Goal: Task Accomplishment & Management: Manage account settings

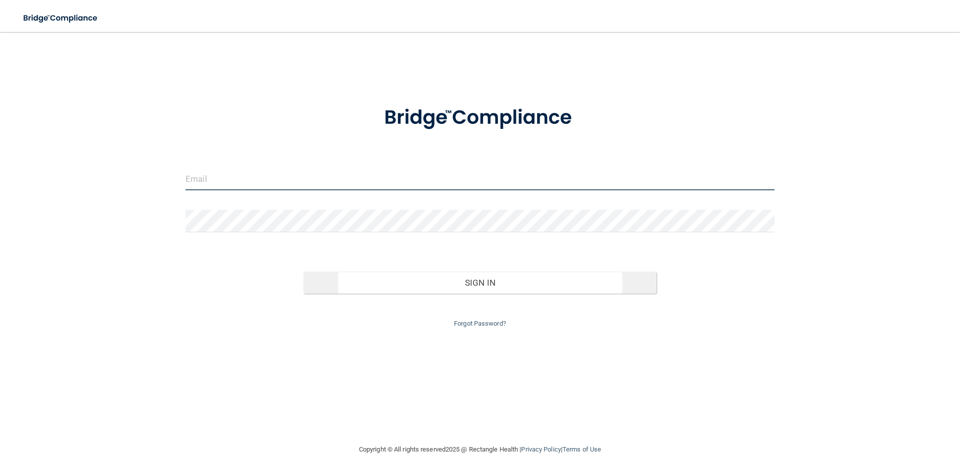
type input "[PERSON_NAME][EMAIL_ADDRESS][DOMAIN_NAME]"
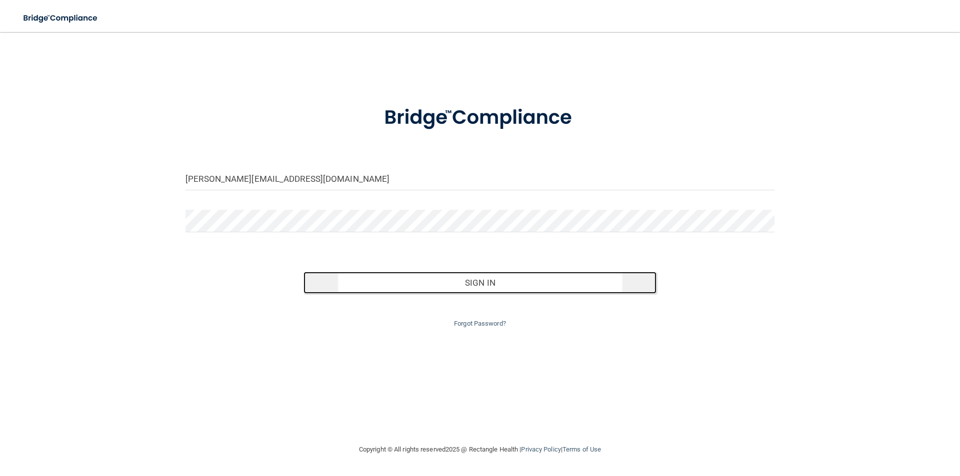
click at [477, 280] on button "Sign In" at bounding box center [479, 283] width 353 height 22
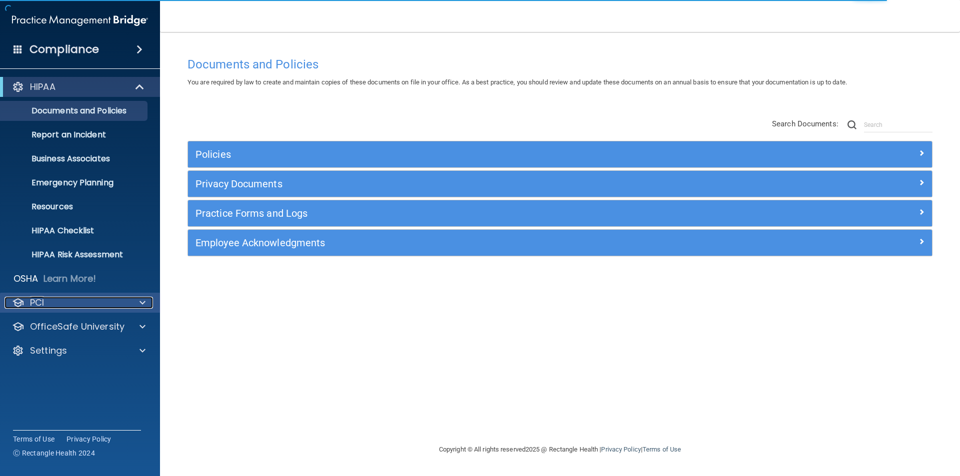
click at [70, 304] on div "PCI" at bounding box center [66, 303] width 124 height 12
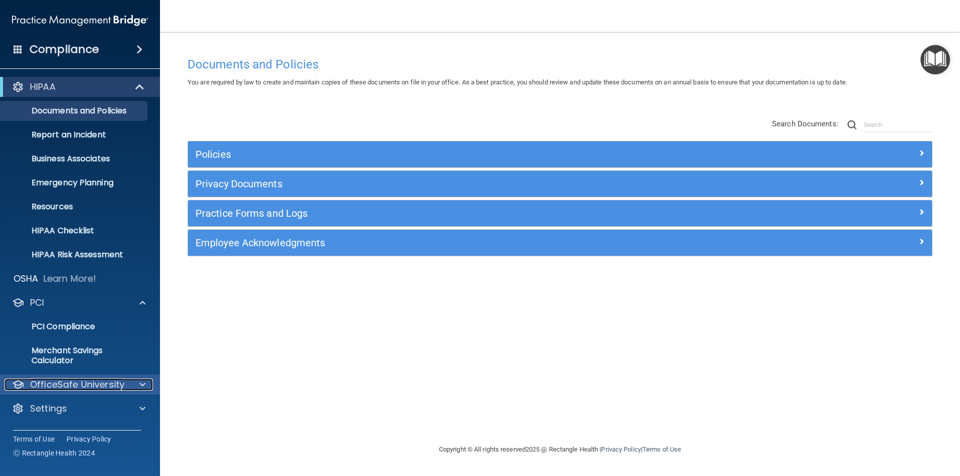
click at [87, 387] on p "OfficeSafe University" at bounding box center [77, 385] width 94 height 12
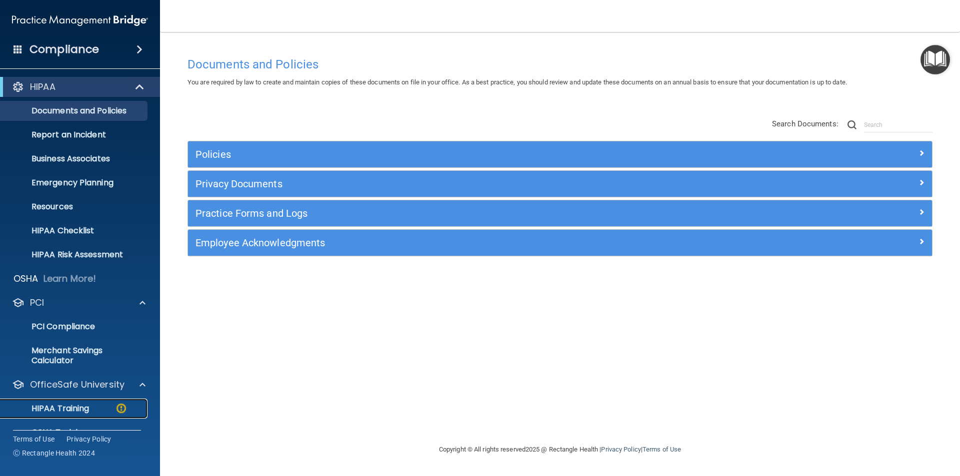
click at [85, 413] on p "HIPAA Training" at bounding box center [47, 409] width 82 height 10
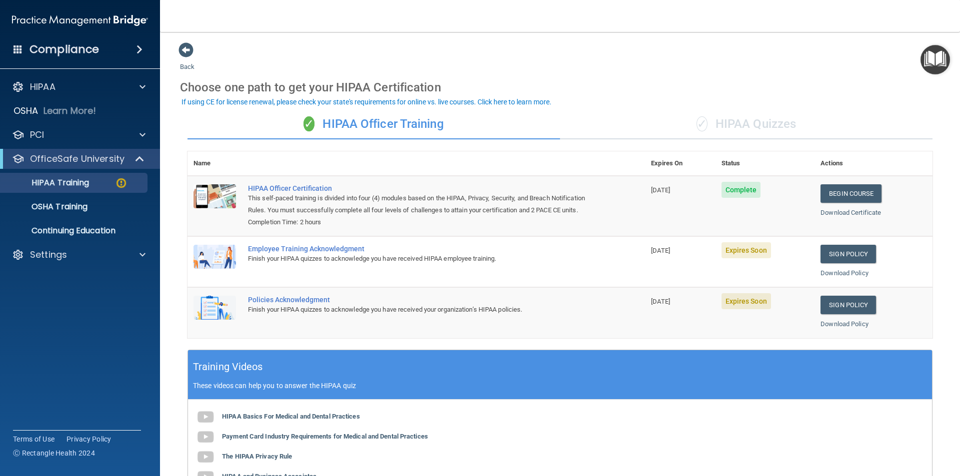
click at [321, 253] on div "Employee Training Acknowledgment" at bounding box center [421, 249] width 347 height 8
click at [842, 263] on link "Sign Policy" at bounding box center [847, 254] width 55 height 18
click at [227, 267] on img at bounding box center [214, 257] width 42 height 24
click at [285, 253] on div "Employee Training Acknowledgment" at bounding box center [421, 249] width 347 height 8
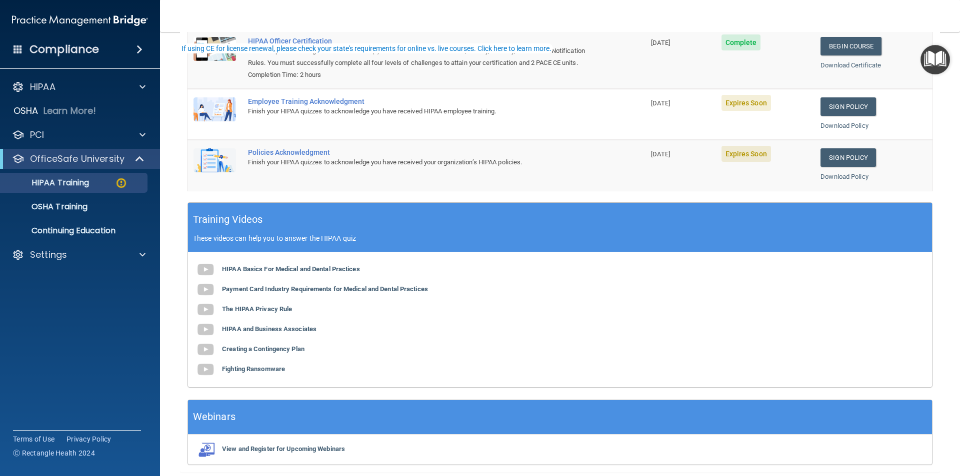
scroll to position [150, 0]
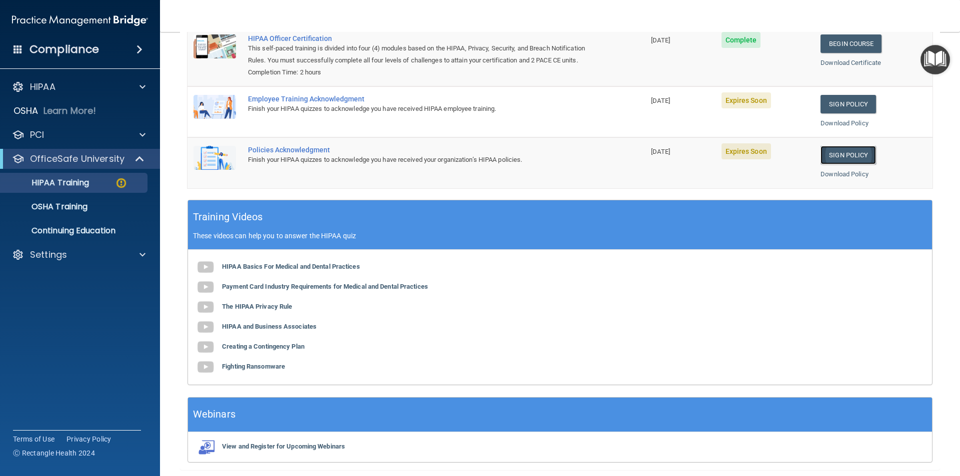
click at [842, 164] on link "Sign Policy" at bounding box center [847, 155] width 55 height 18
click at [258, 270] on b "HIPAA Basics For Medical and Dental Practices" at bounding box center [291, 266] width 138 height 7
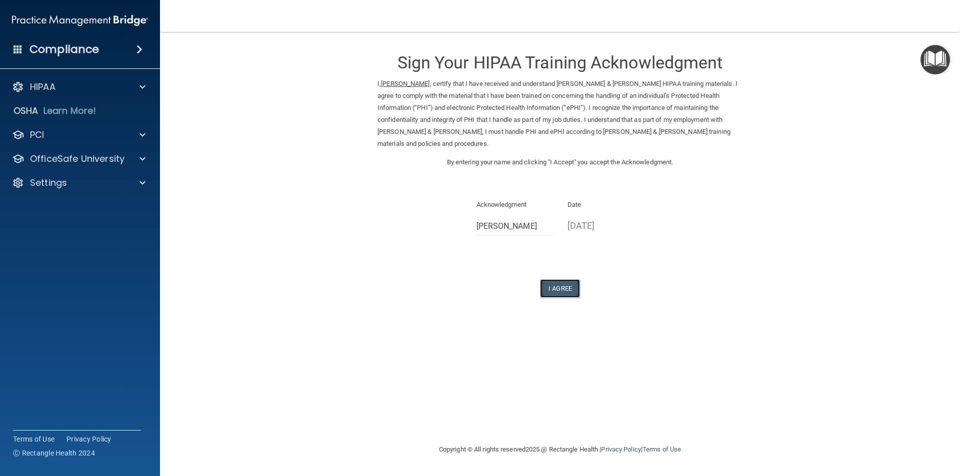
click at [560, 279] on button "I Agree" at bounding box center [560, 288] width 40 height 18
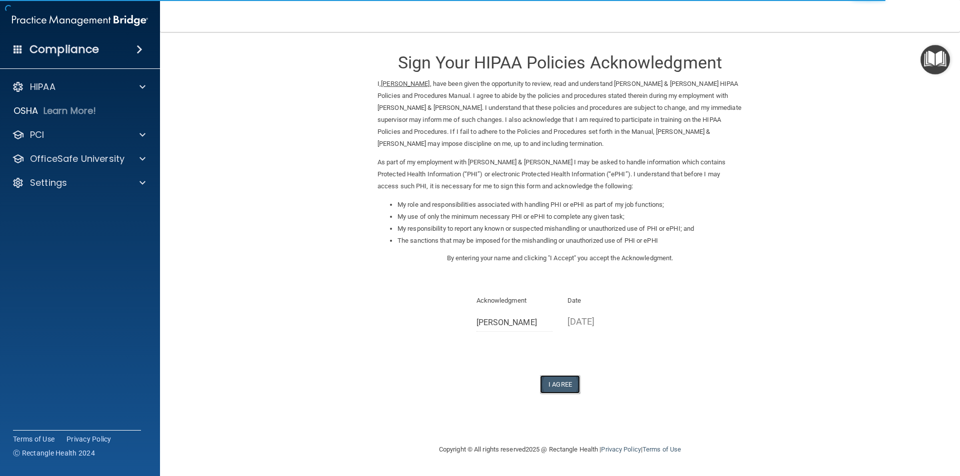
click at [554, 384] on button "I Agree" at bounding box center [560, 384] width 40 height 18
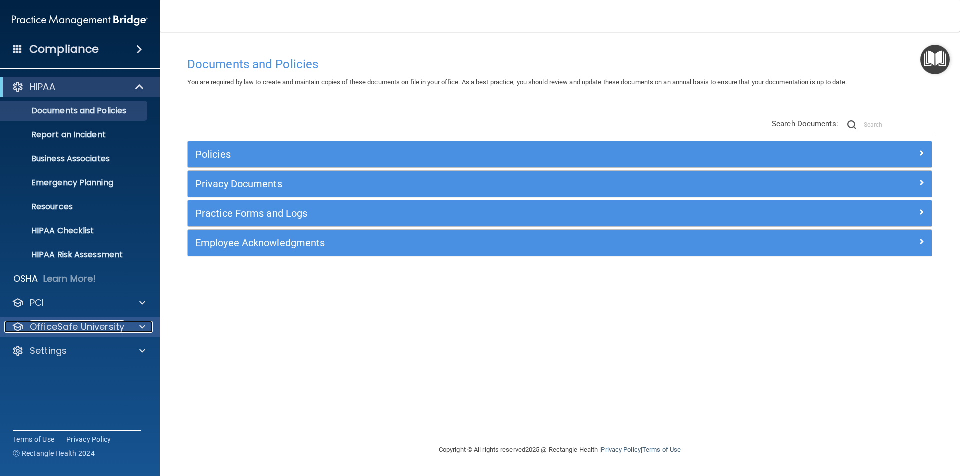
click at [67, 330] on p "OfficeSafe University" at bounding box center [77, 327] width 94 height 12
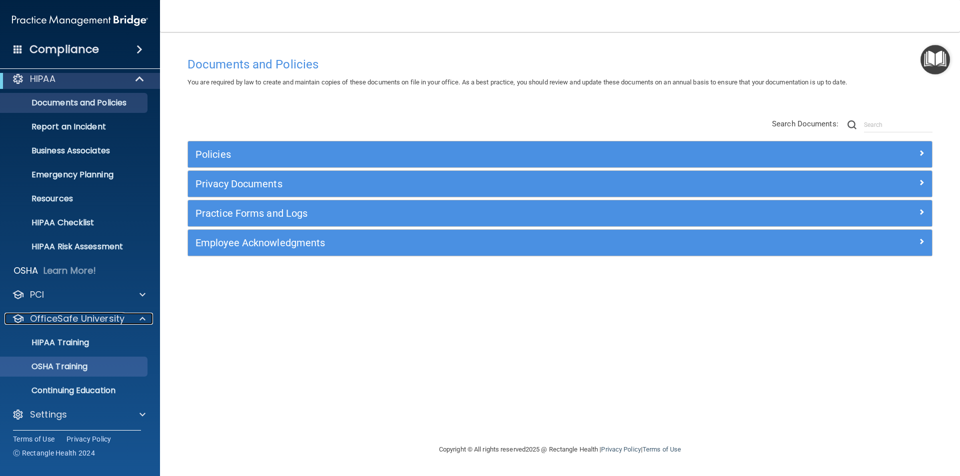
scroll to position [10, 0]
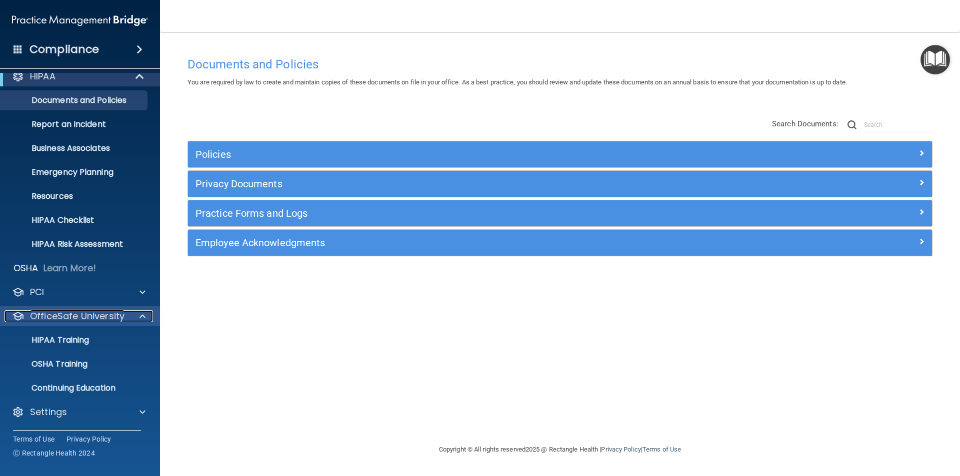
click at [78, 316] on p "OfficeSafe University" at bounding box center [77, 316] width 94 height 12
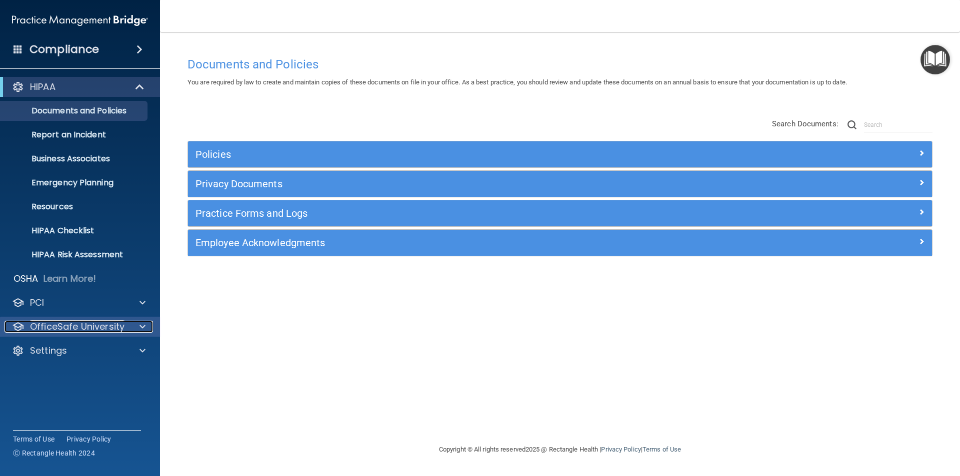
scroll to position [0, 0]
click at [73, 326] on p "OfficeSafe University" at bounding box center [77, 327] width 94 height 12
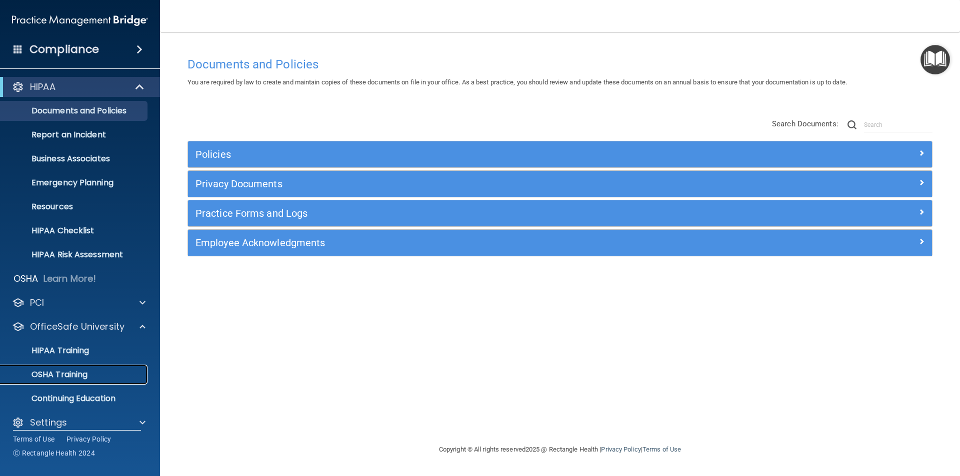
click at [73, 375] on p "OSHA Training" at bounding box center [46, 375] width 81 height 10
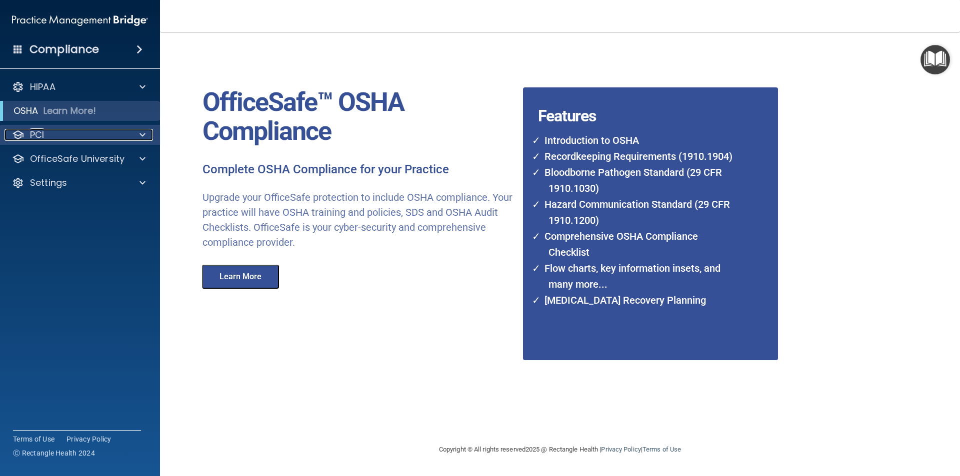
click at [53, 139] on div "PCI" at bounding box center [66, 135] width 124 height 12
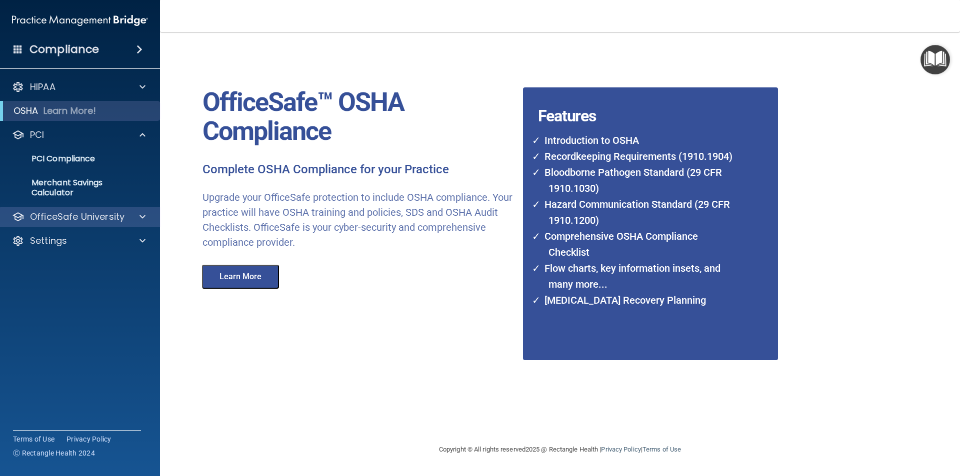
click at [62, 210] on div "OfficeSafe University" at bounding box center [80, 217] width 160 height 20
click at [64, 215] on p "OfficeSafe University" at bounding box center [77, 217] width 94 height 12
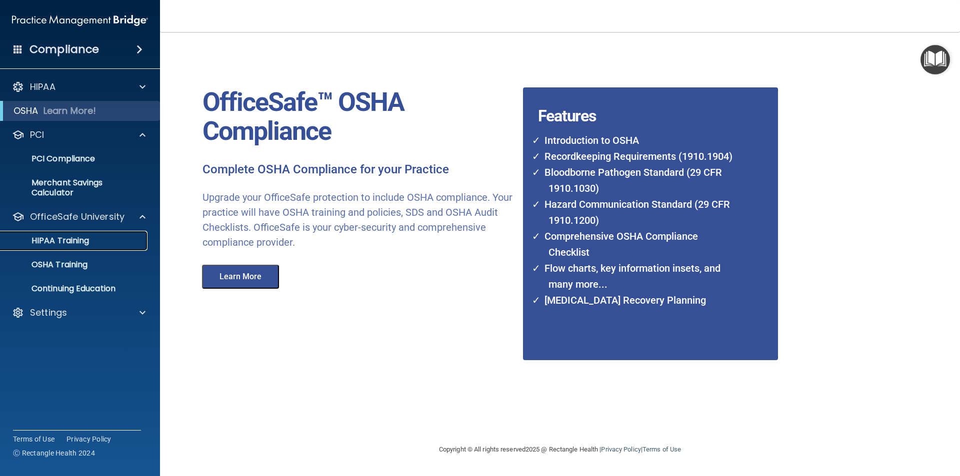
click at [70, 244] on p "HIPAA Training" at bounding box center [47, 241] width 82 height 10
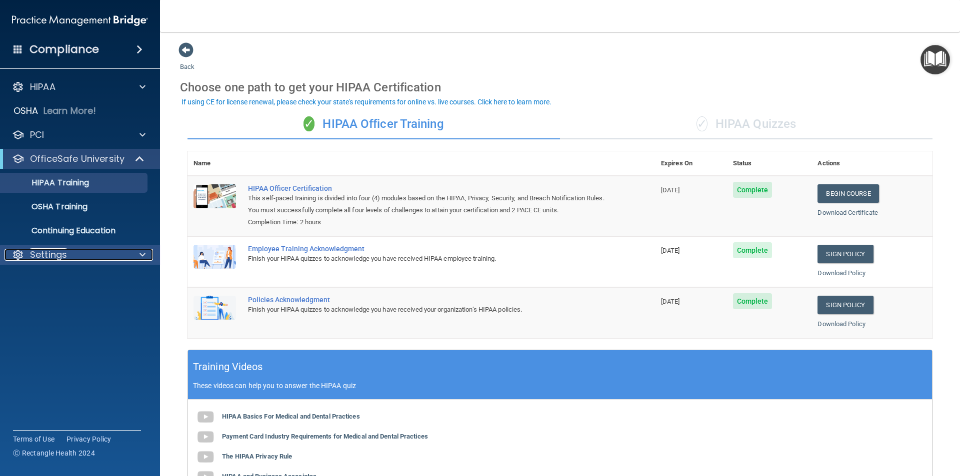
click at [62, 252] on p "Settings" at bounding box center [48, 255] width 37 height 12
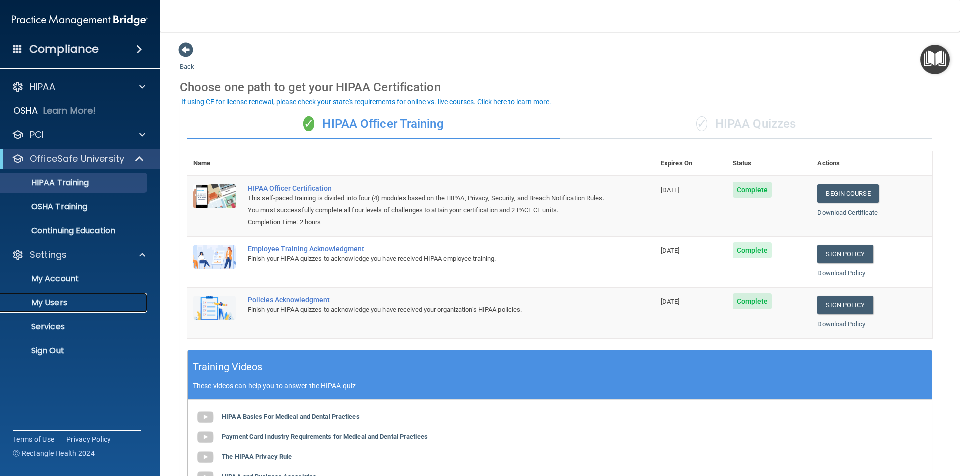
click at [53, 304] on p "My Users" at bounding box center [74, 303] width 136 height 10
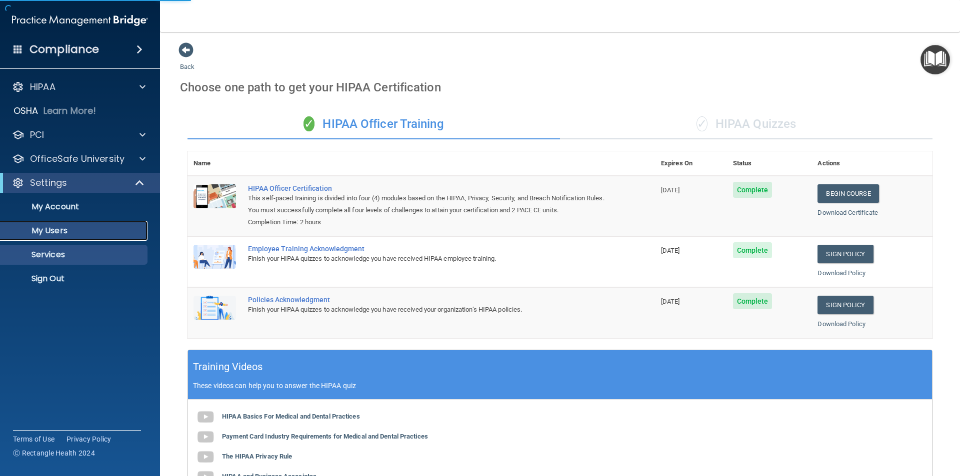
select select "20"
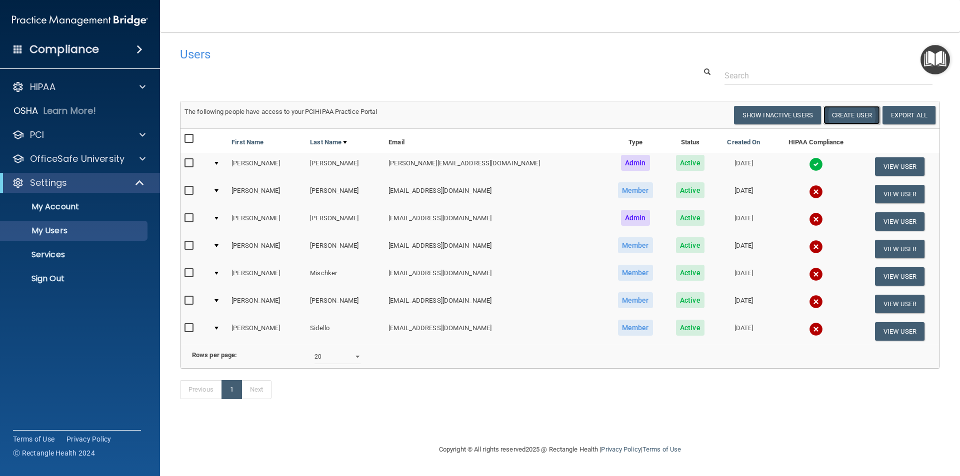
click at [840, 114] on button "Create User" at bounding box center [851, 115] width 56 height 18
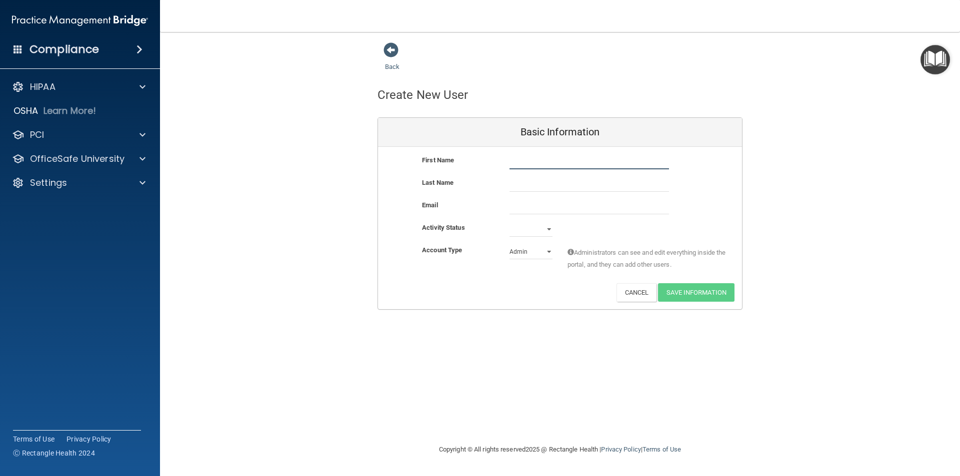
click at [526, 159] on input "text" at bounding box center [588, 161] width 159 height 15
type input "Sarah"
type input "Ledzian"
type input "sarahledzian@gmail.com"
click at [549, 231] on select "Active Inactive" at bounding box center [530, 229] width 43 height 15
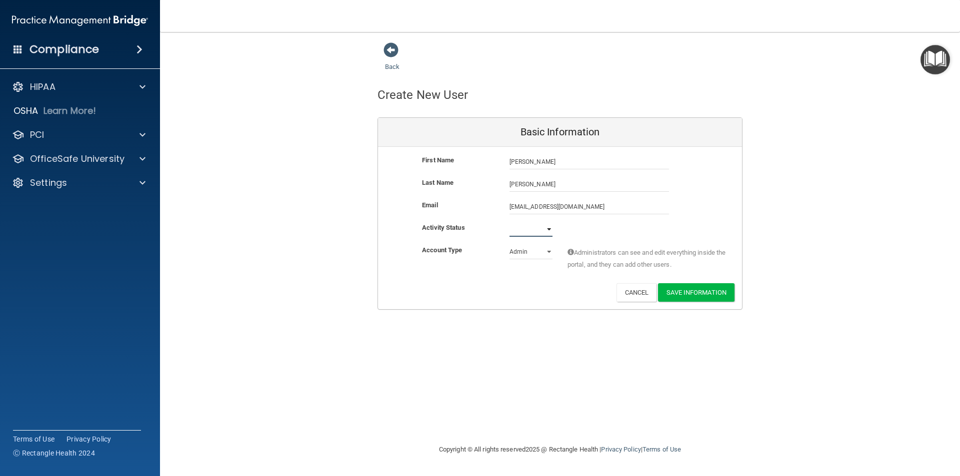
select select "active"
click at [509, 222] on select "Active Inactive" at bounding box center [530, 229] width 43 height 15
click at [551, 252] on select "Admin Member" at bounding box center [530, 251] width 43 height 15
select select "practice_member"
click at [509, 244] on select "Admin Member" at bounding box center [530, 251] width 43 height 15
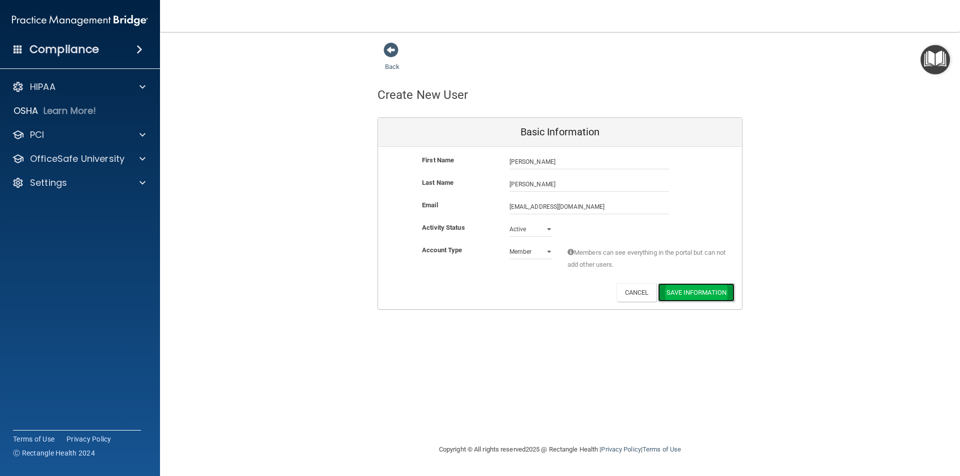
click at [700, 293] on button "Save Information" at bounding box center [696, 292] width 76 height 18
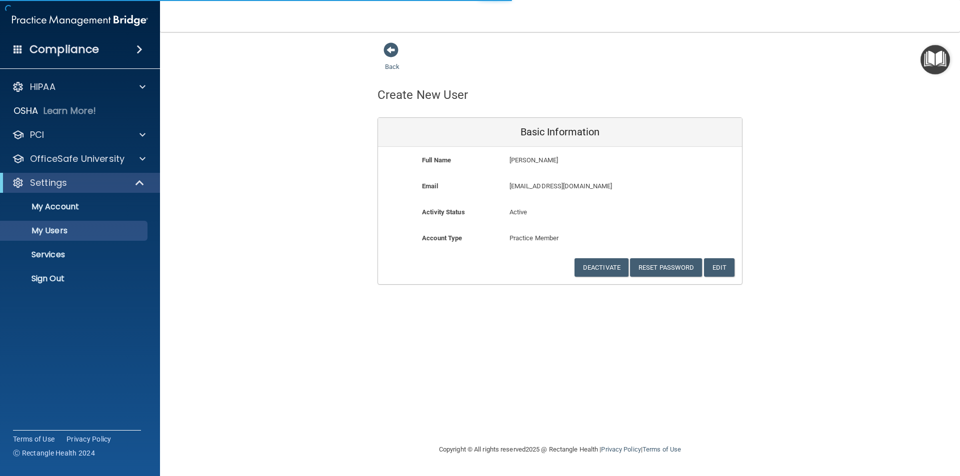
select select "20"
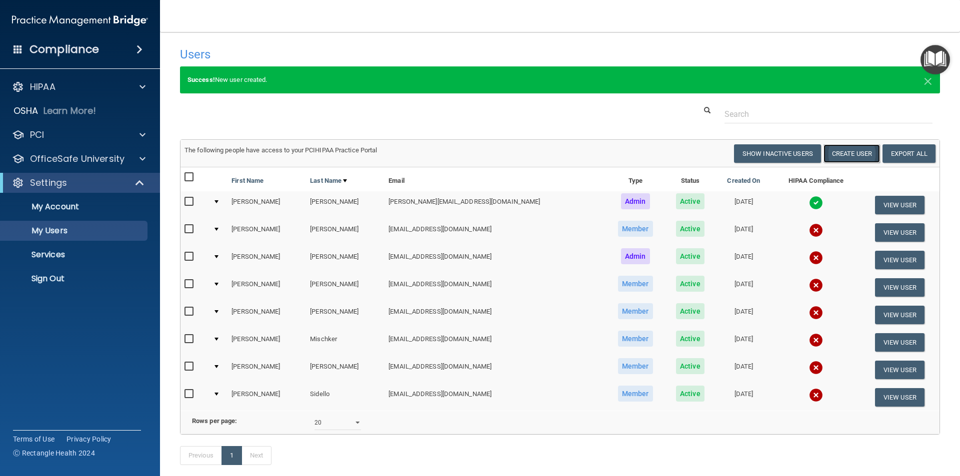
click at [847, 158] on button "Create User" at bounding box center [851, 153] width 56 height 18
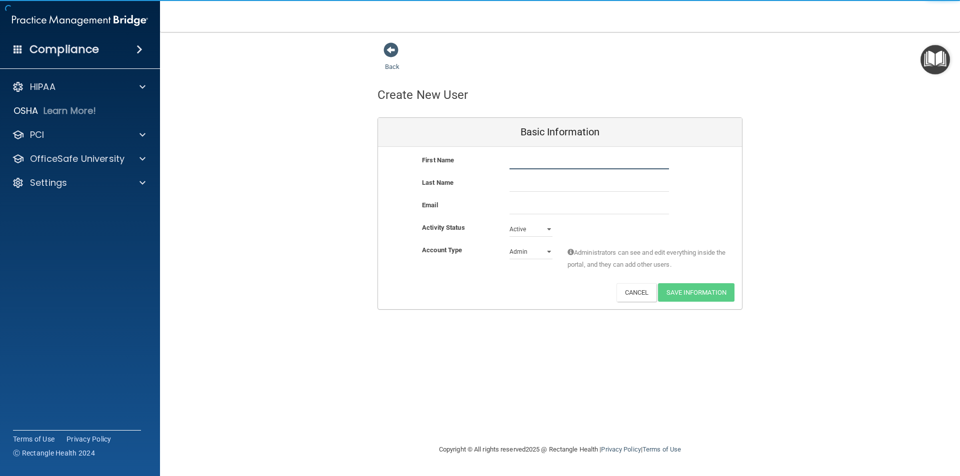
click at [515, 161] on input "text" at bounding box center [588, 161] width 159 height 15
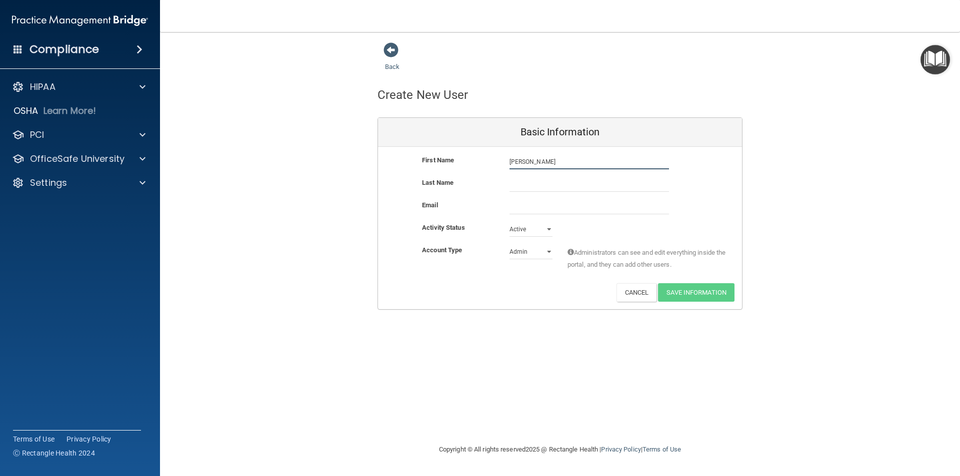
type input "Lisa"
type input "Standiford"
click at [528, 211] on input "email" at bounding box center [588, 206] width 159 height 15
type input "lastandiford@icloud.com"
click at [550, 252] on select "Admin Member" at bounding box center [530, 251] width 43 height 15
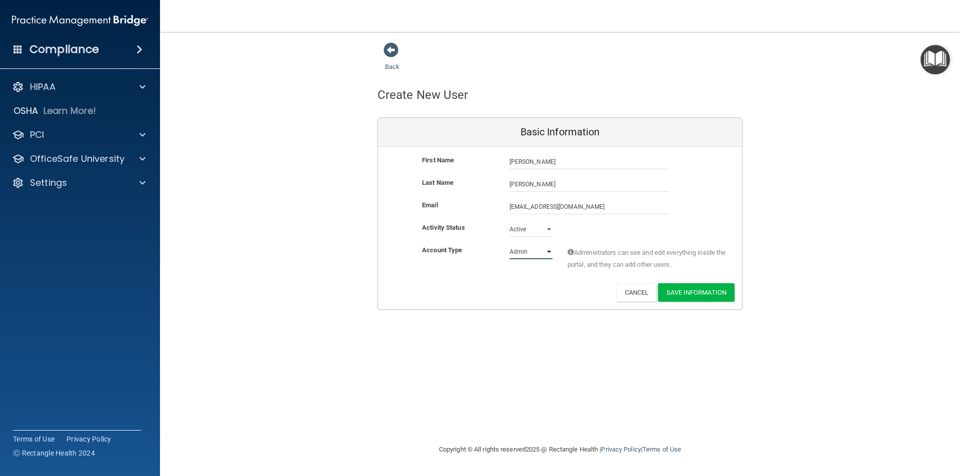
select select "practice_member"
click at [509, 244] on select "Admin Member" at bounding box center [530, 251] width 43 height 15
click at [701, 297] on button "Save Information" at bounding box center [696, 292] width 76 height 18
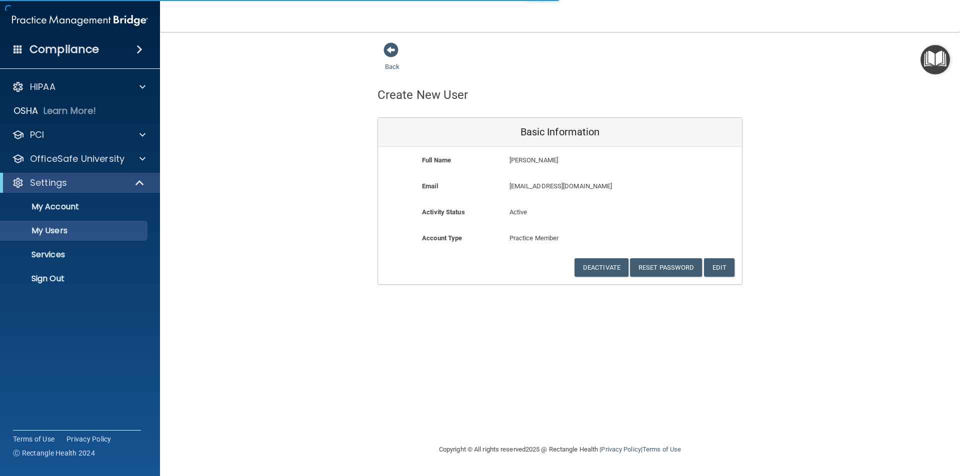
select select "20"
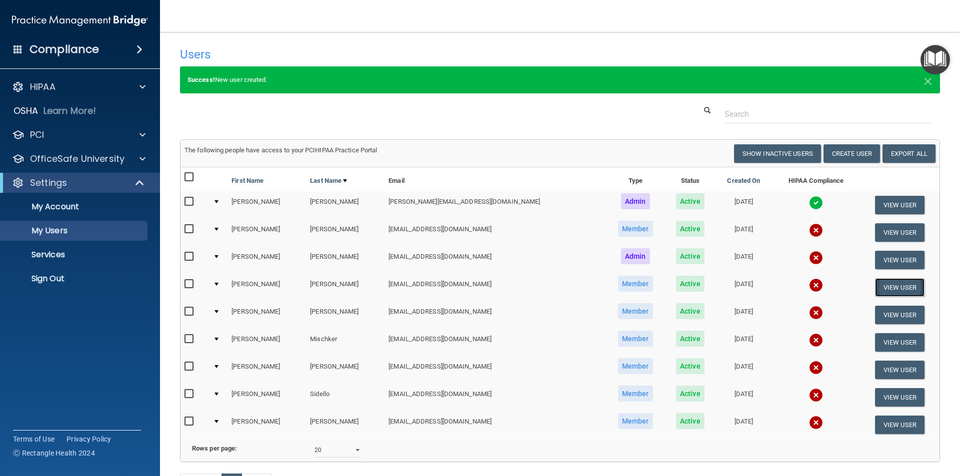
click at [887, 284] on button "View User" at bounding box center [899, 287] width 49 height 18
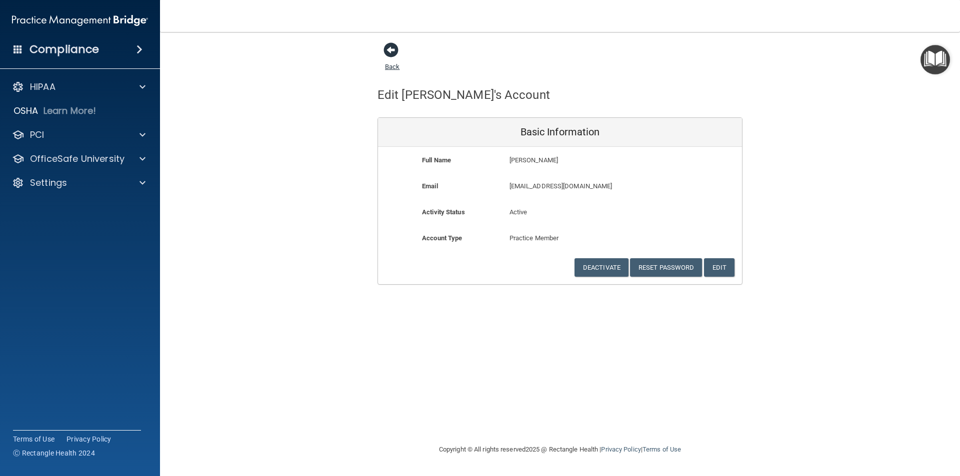
click at [398, 51] on span at bounding box center [390, 49] width 15 height 15
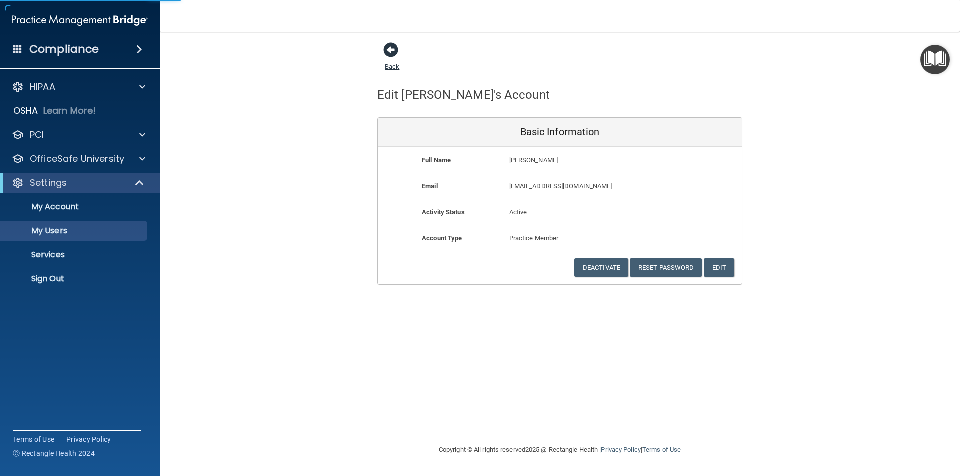
select select "20"
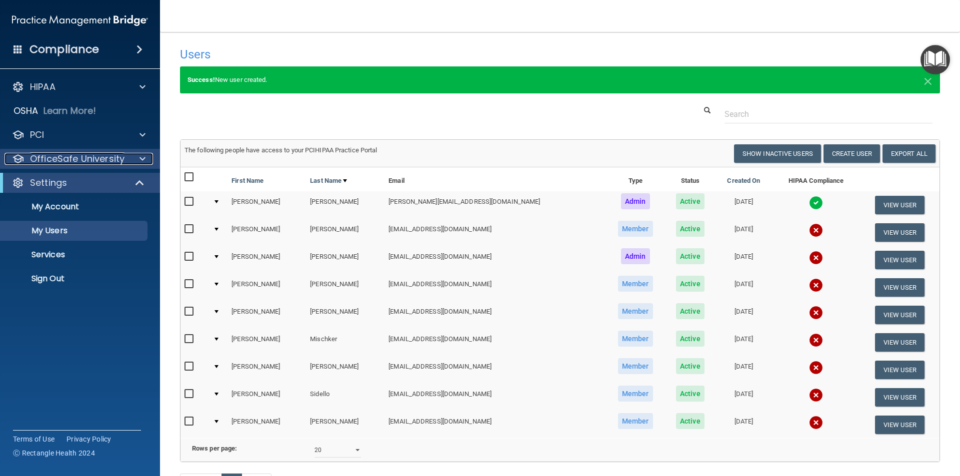
click at [69, 160] on p "OfficeSafe University" at bounding box center [77, 159] width 94 height 12
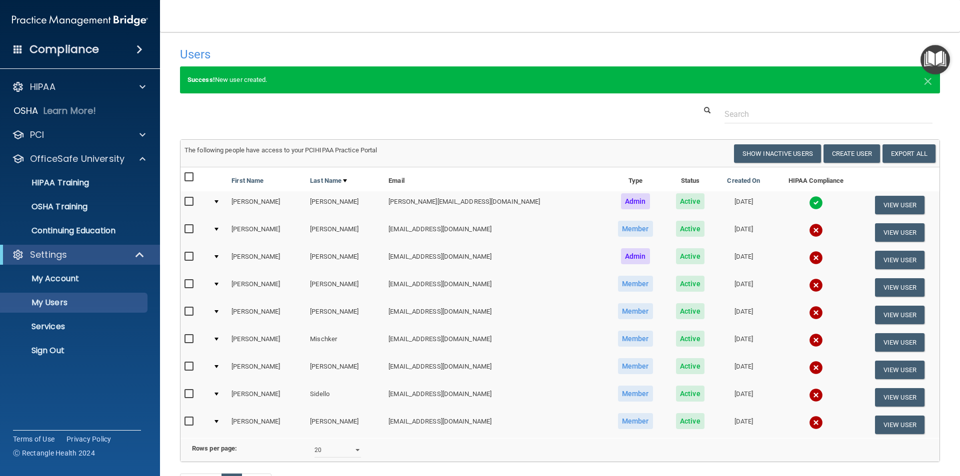
click at [218, 229] on div at bounding box center [216, 229] width 4 height 3
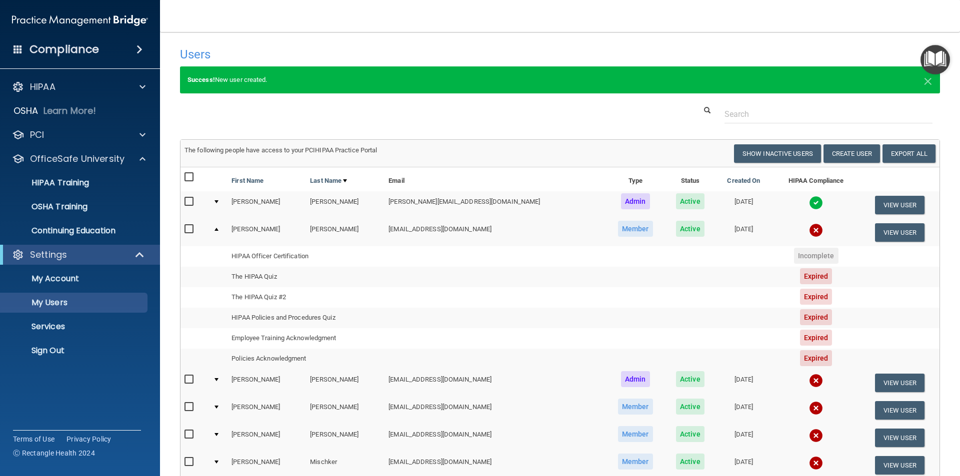
click at [216, 229] on div at bounding box center [216, 229] width 4 height 3
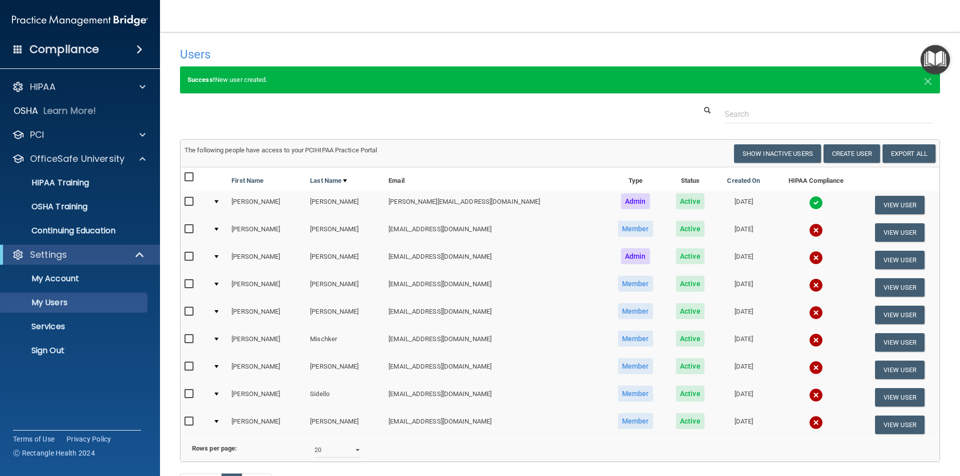
click at [223, 258] on td at bounding box center [218, 259] width 18 height 27
click at [218, 254] on td at bounding box center [218, 259] width 18 height 27
click at [185, 259] on input "checkbox" at bounding box center [189, 257] width 11 height 8
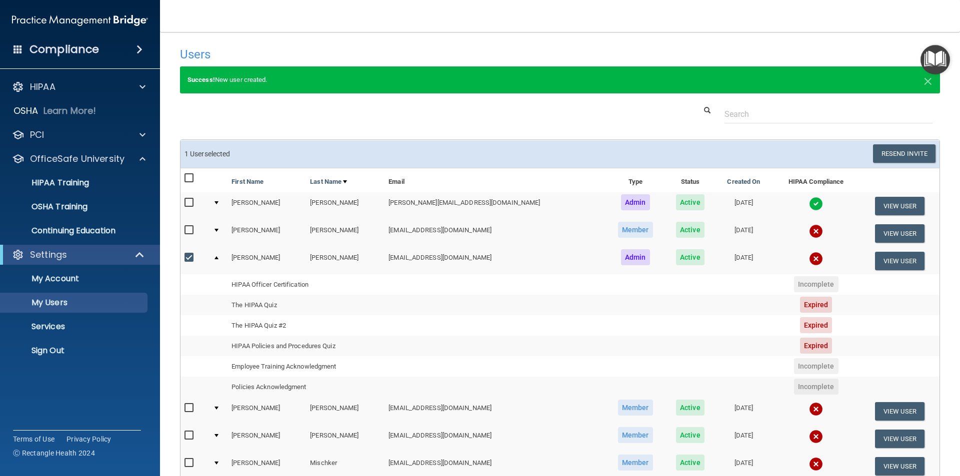
click at [191, 259] on input "checkbox" at bounding box center [189, 258] width 11 height 8
checkbox input "false"
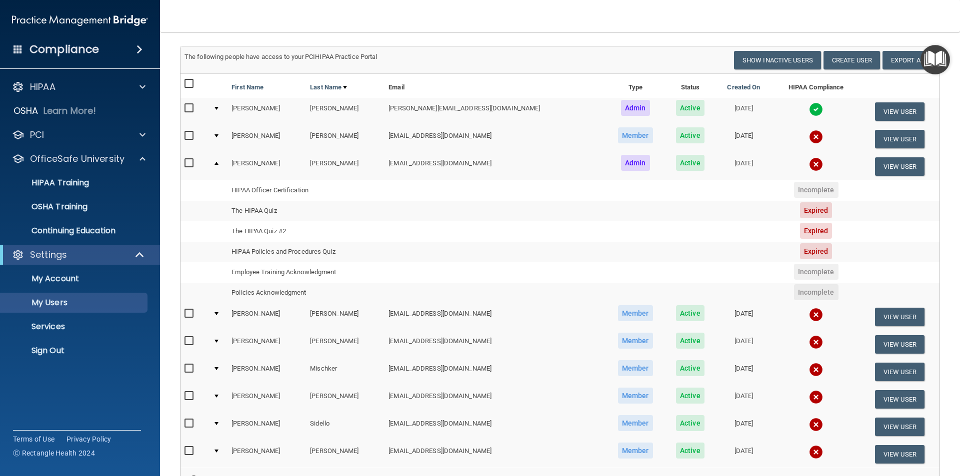
scroll to position [100, 0]
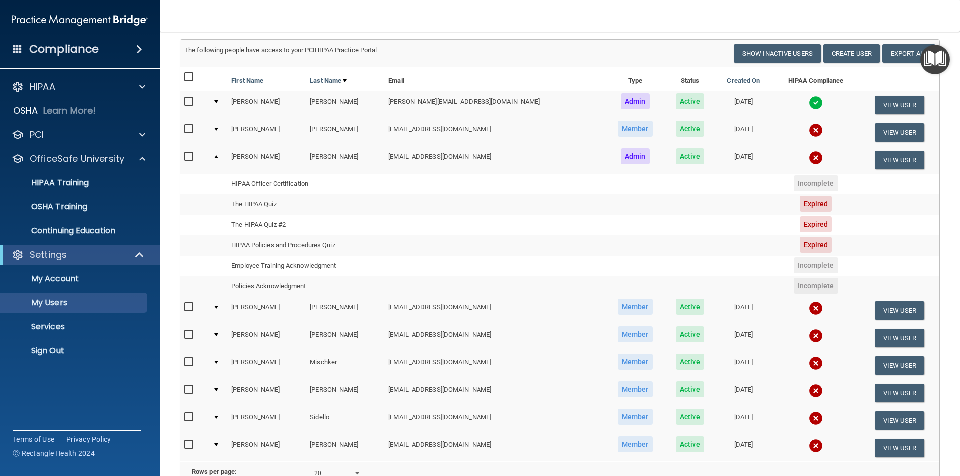
click at [191, 305] on input "checkbox" at bounding box center [189, 307] width 11 height 8
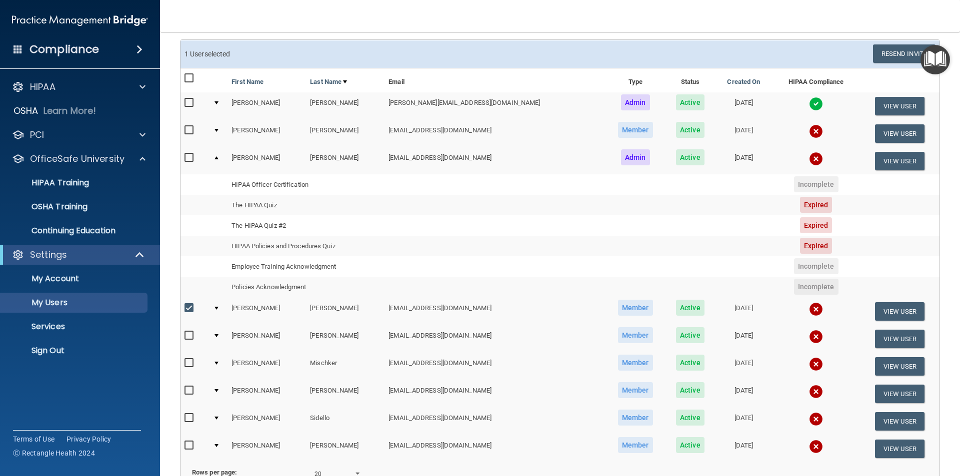
click at [217, 307] on div at bounding box center [216, 308] width 4 height 3
click at [218, 310] on td at bounding box center [218, 311] width 18 height 27
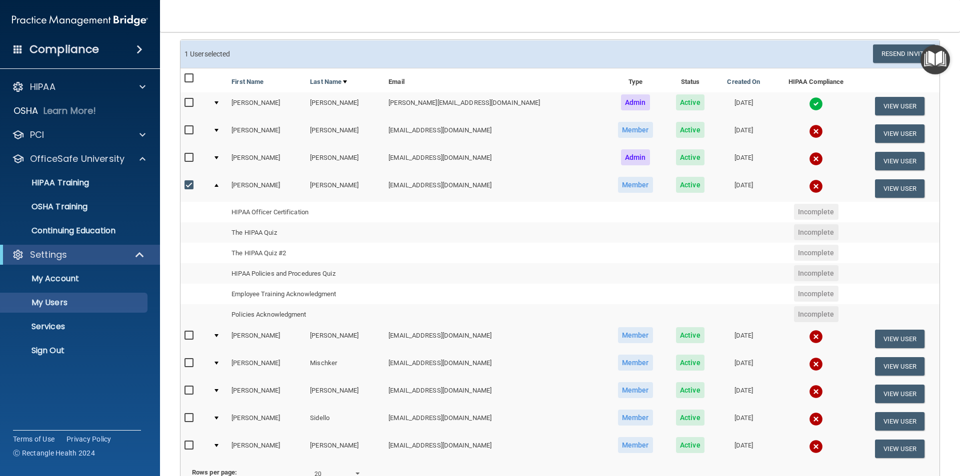
click at [188, 187] on input "checkbox" at bounding box center [189, 185] width 11 height 8
checkbox input "false"
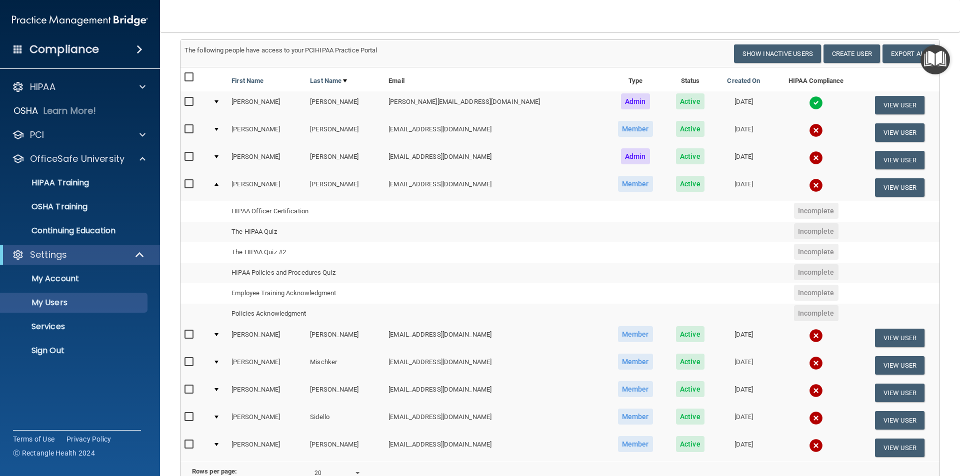
click at [188, 127] on input "checkbox" at bounding box center [189, 129] width 11 height 8
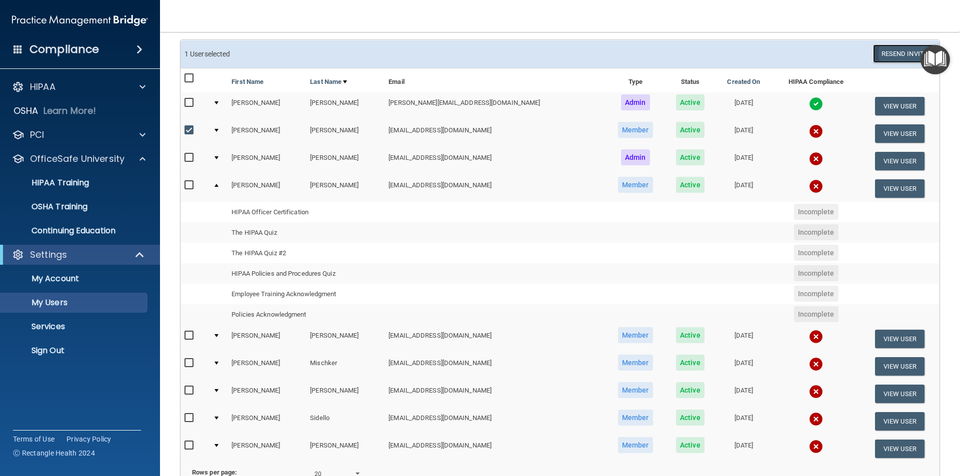
click at [891, 56] on button "Resend Invite" at bounding box center [904, 53] width 62 height 18
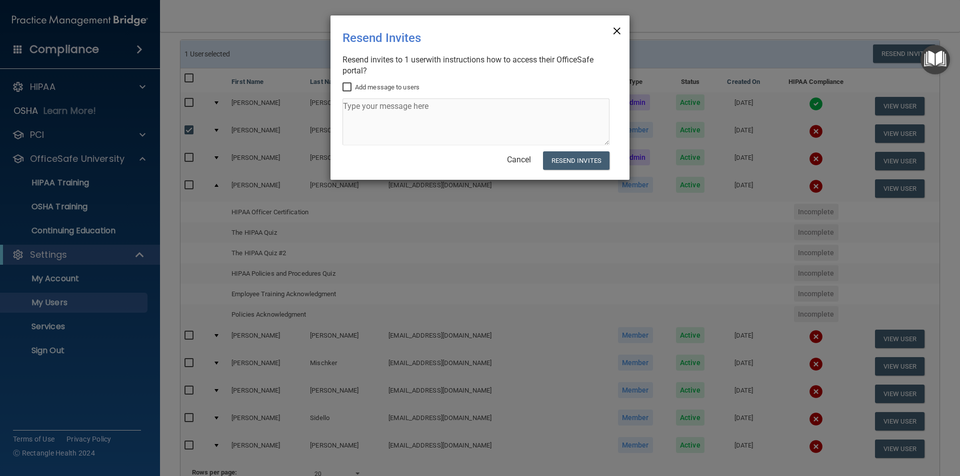
click at [619, 32] on span "×" at bounding box center [616, 29] width 9 height 20
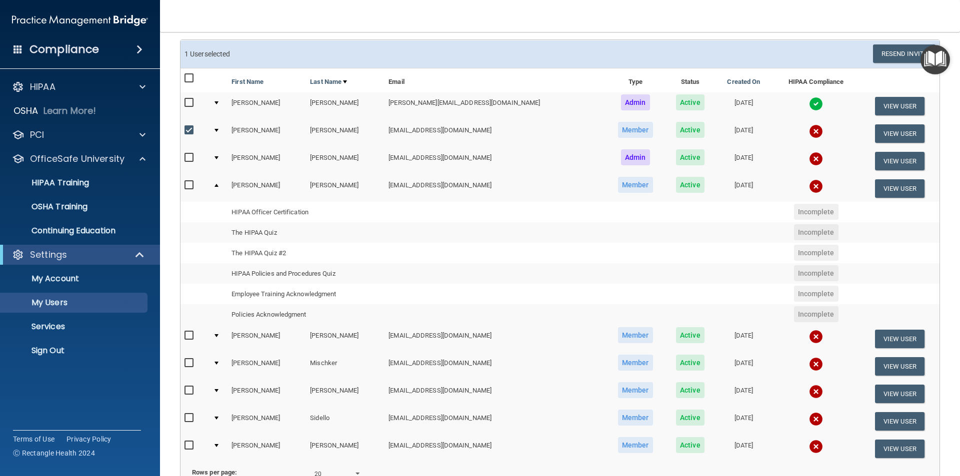
click at [190, 126] on input "checkbox" at bounding box center [189, 130] width 11 height 8
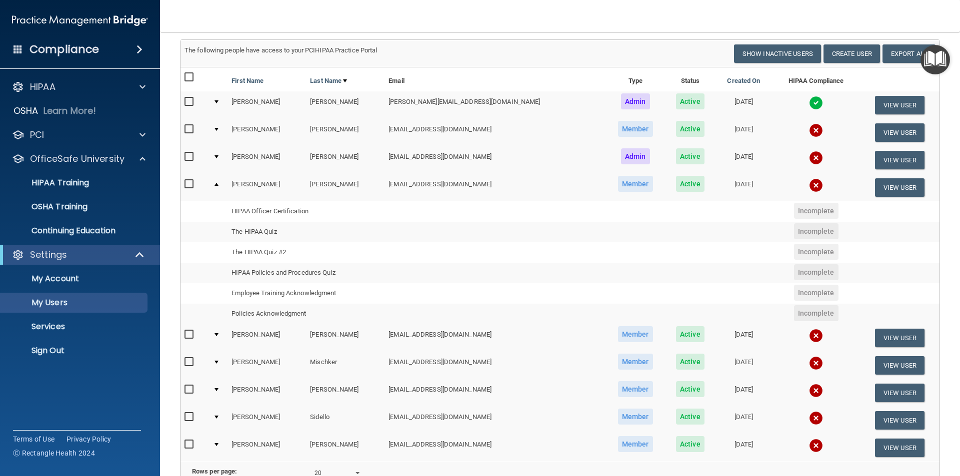
click at [186, 132] on input "checkbox" at bounding box center [189, 129] width 11 height 8
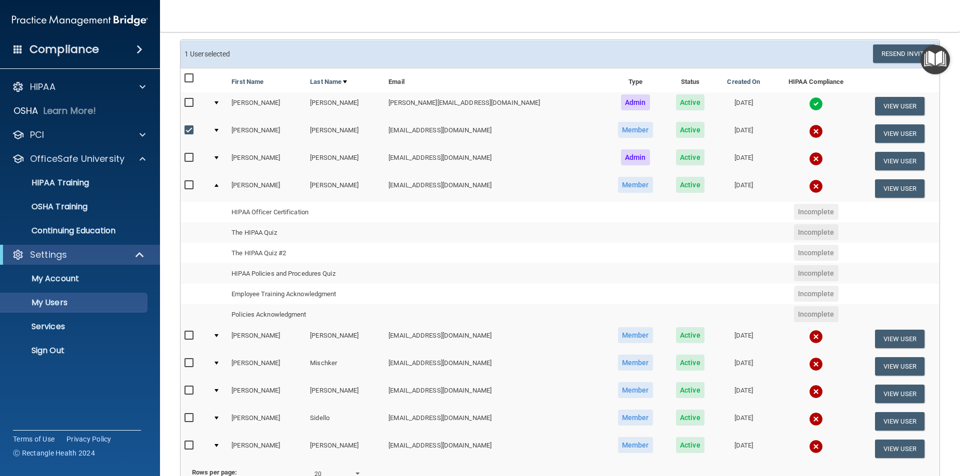
click at [191, 129] on input "checkbox" at bounding box center [189, 130] width 11 height 8
checkbox input "false"
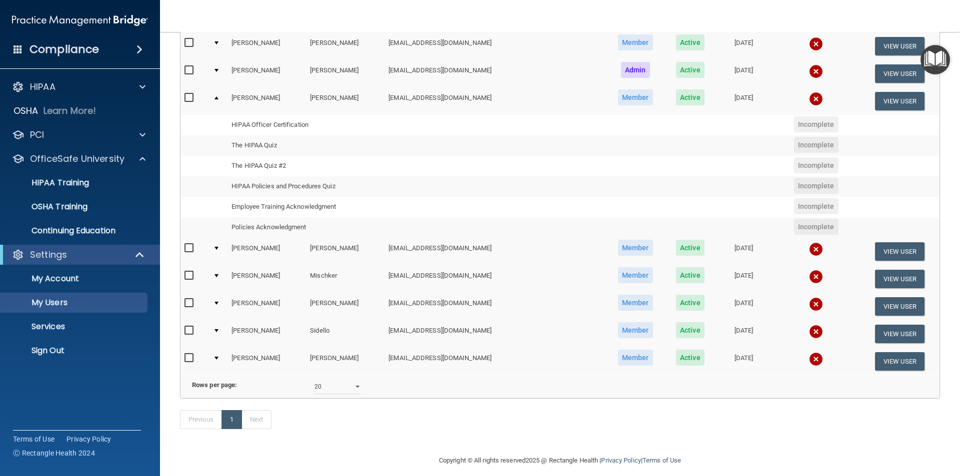
scroll to position [210, 0]
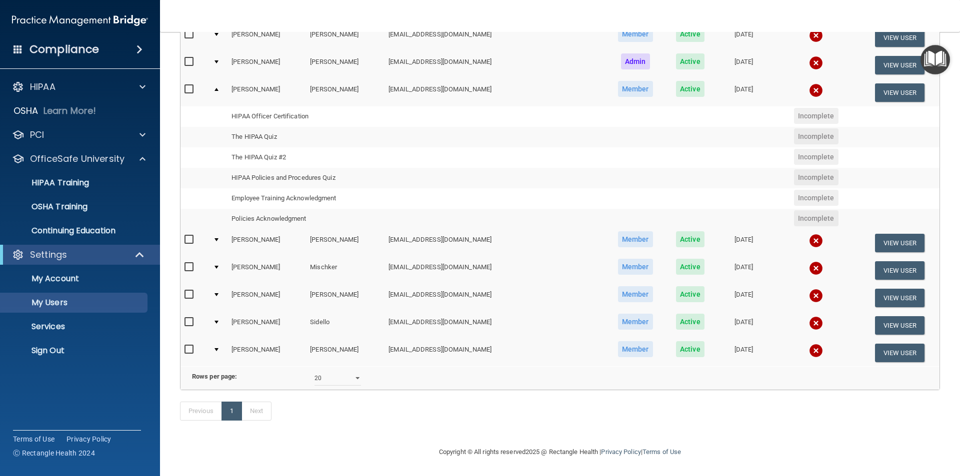
click at [188, 85] on input "checkbox" at bounding box center [189, 89] width 11 height 8
click at [188, 86] on input "checkbox" at bounding box center [189, 90] width 11 height 8
checkbox input "false"
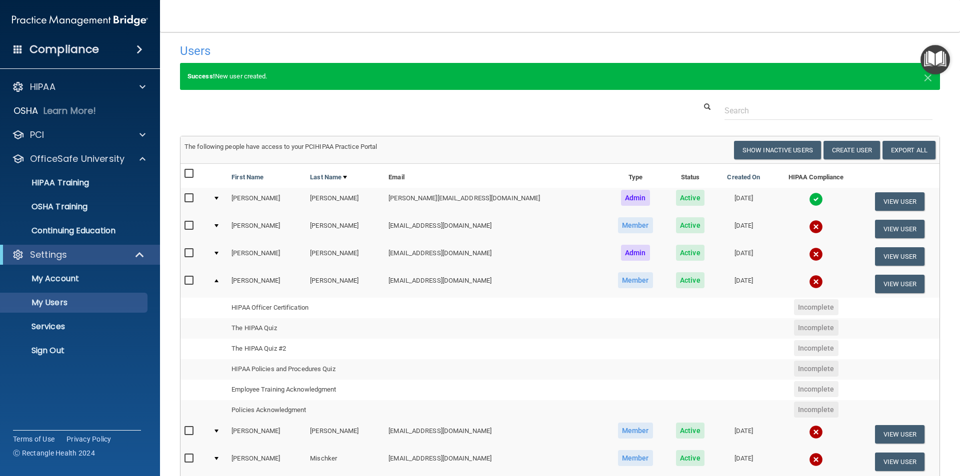
scroll to position [0, 0]
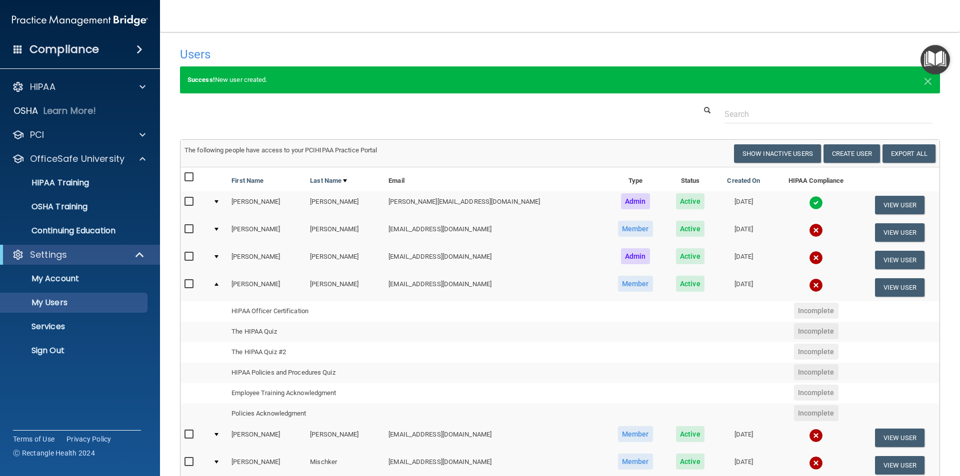
click at [191, 226] on input "checkbox" at bounding box center [189, 229] width 11 height 8
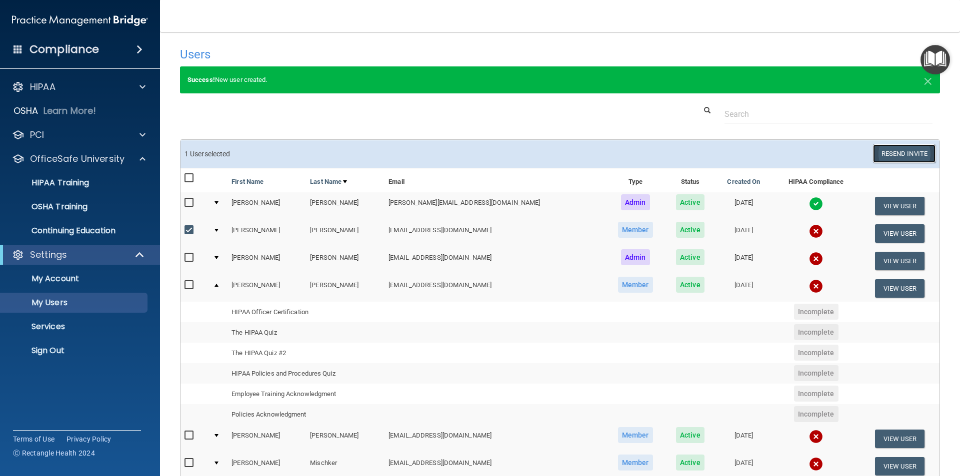
click at [897, 152] on button "Resend Invite" at bounding box center [904, 153] width 62 height 18
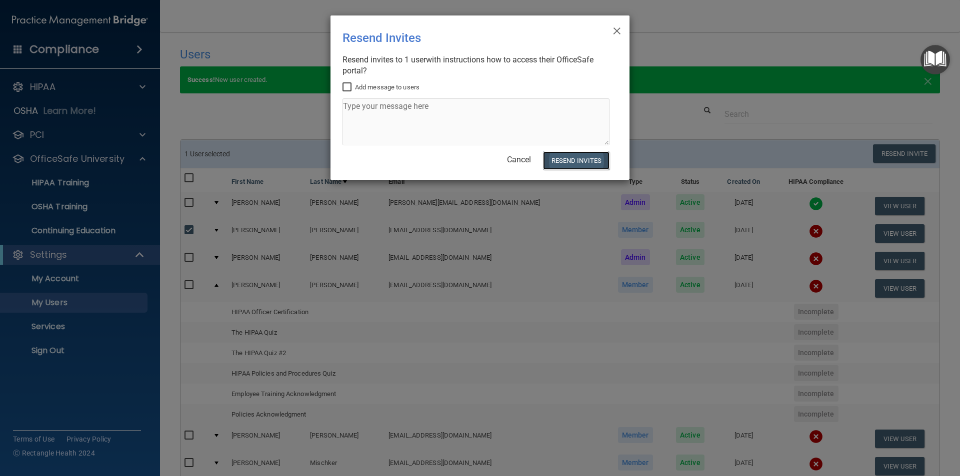
click at [565, 159] on button "Resend Invites" at bounding box center [576, 160] width 66 height 18
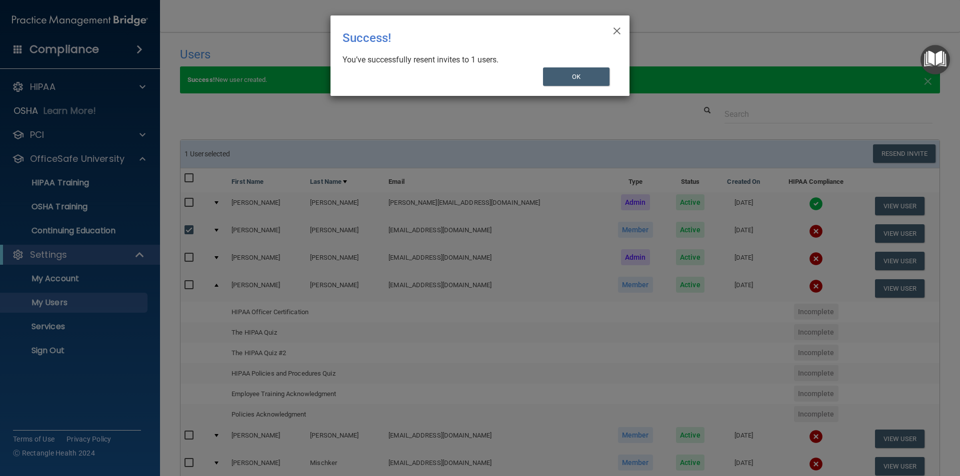
click at [612, 27] on div "× Close Success! You’ve successfully resent invites to 1 users. OK" at bounding box center [479, 55] width 299 height 80
click at [615, 30] on span "×" at bounding box center [616, 29] width 9 height 20
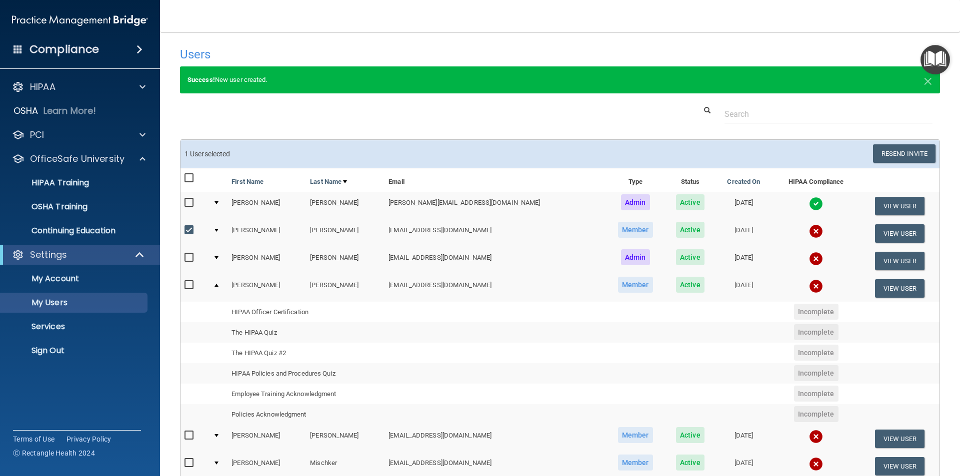
click at [186, 230] on input "checkbox" at bounding box center [189, 230] width 11 height 8
checkbox input "false"
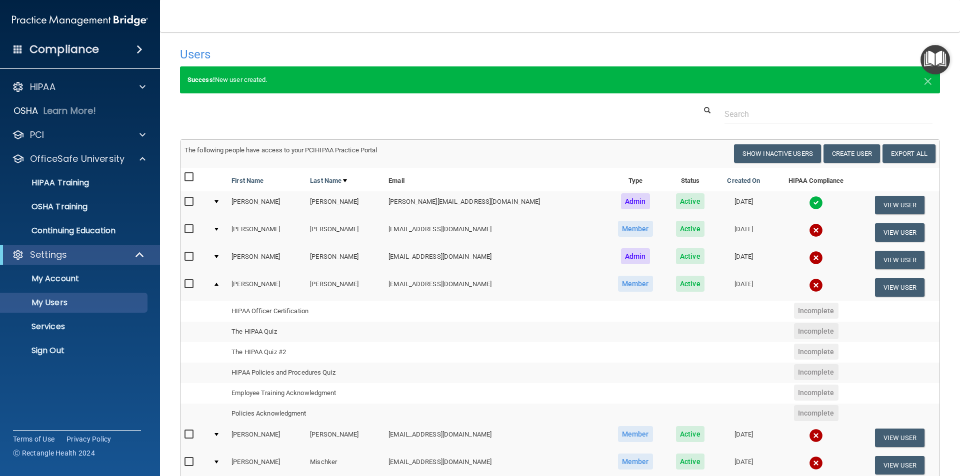
click at [218, 287] on td at bounding box center [218, 287] width 18 height 27
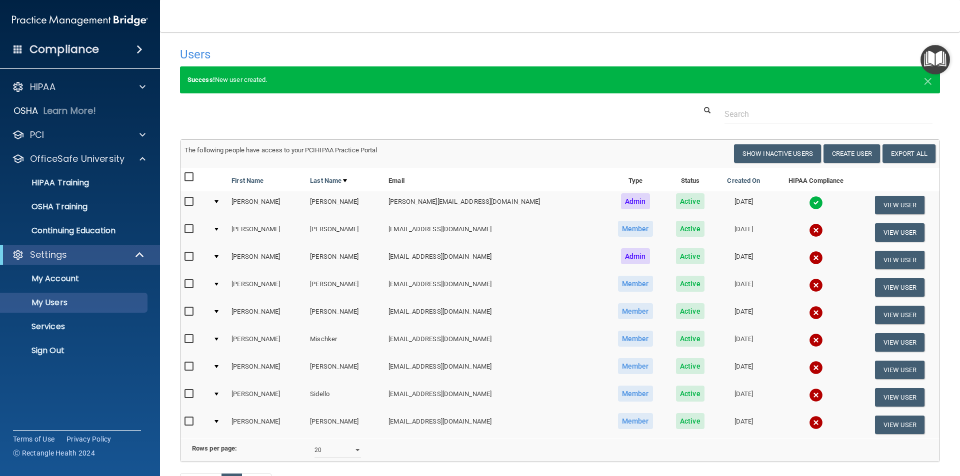
scroll to position [50, 0]
